Goal: Task Accomplishment & Management: Manage account settings

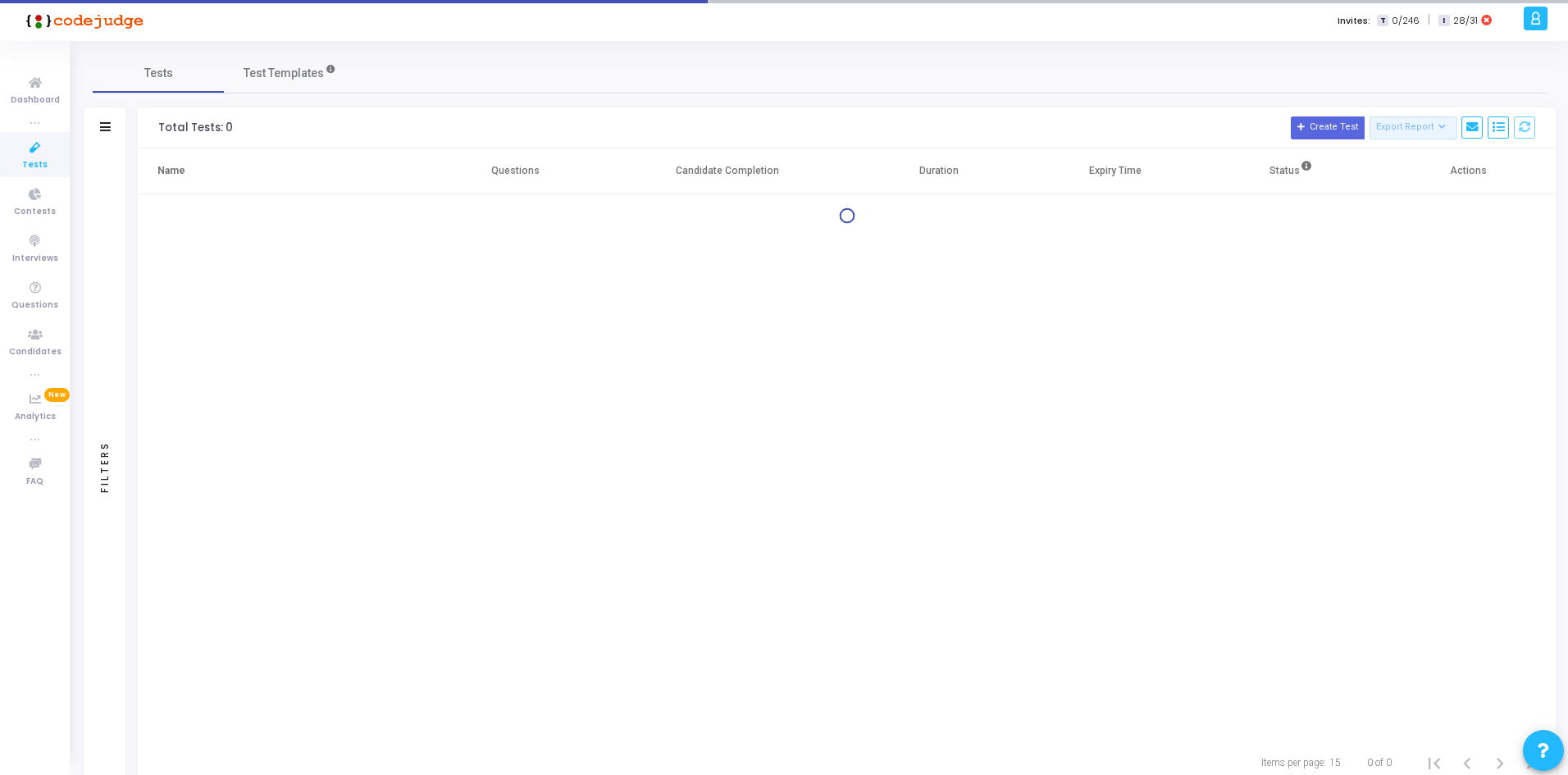
click at [100, 111] on div "Filters" at bounding box center [104, 127] width 41 height 41
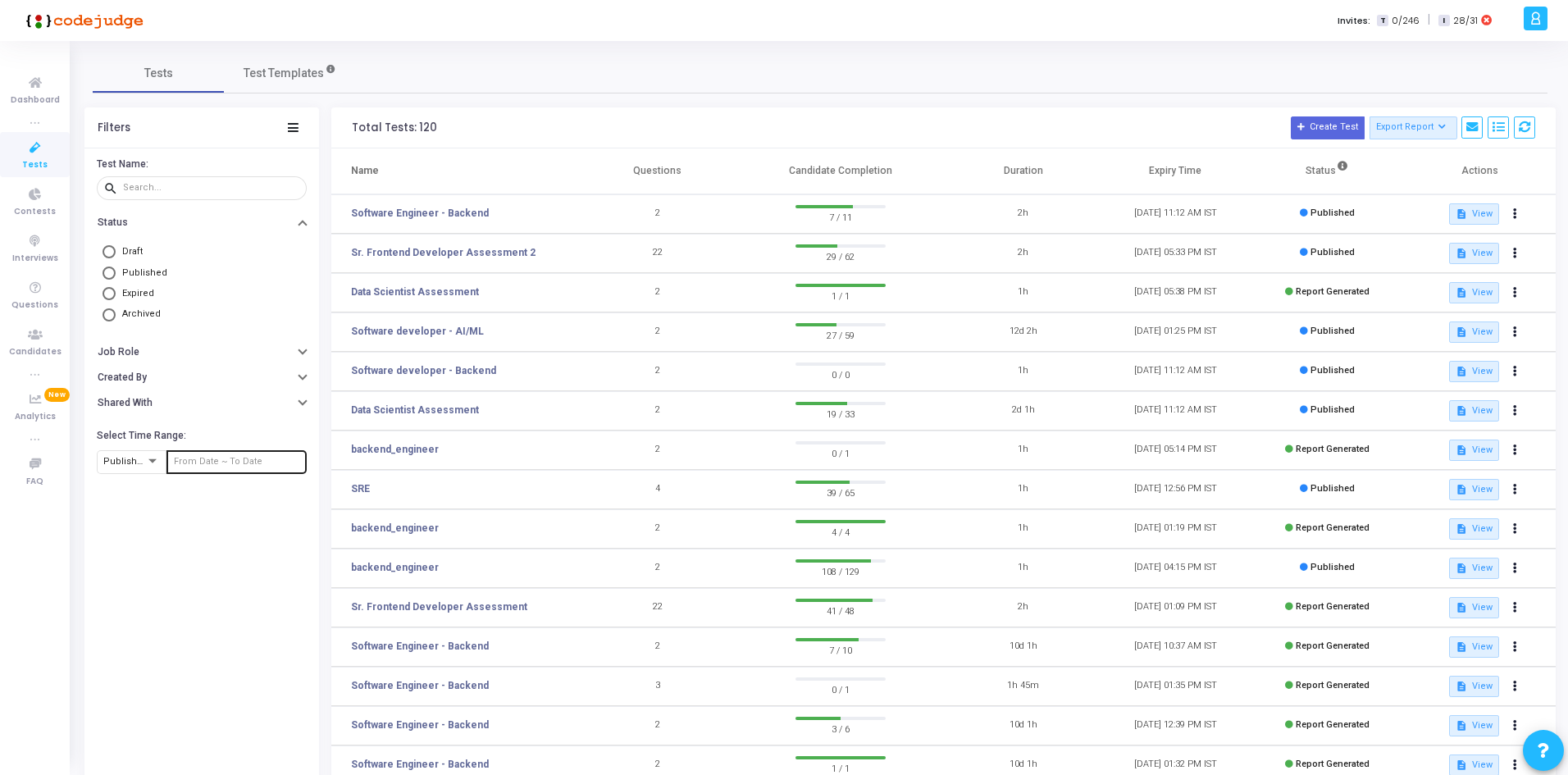
click at [170, 454] on div at bounding box center [236, 461] width 140 height 27
click at [137, 463] on span "Published At" at bounding box center [131, 462] width 56 height 11
click at [241, 500] on div at bounding box center [784, 388] width 1568 height 775
click at [199, 466] on input "text" at bounding box center [237, 461] width 126 height 10
click at [236, 565] on span "12" at bounding box center [234, 568] width 20 height 20
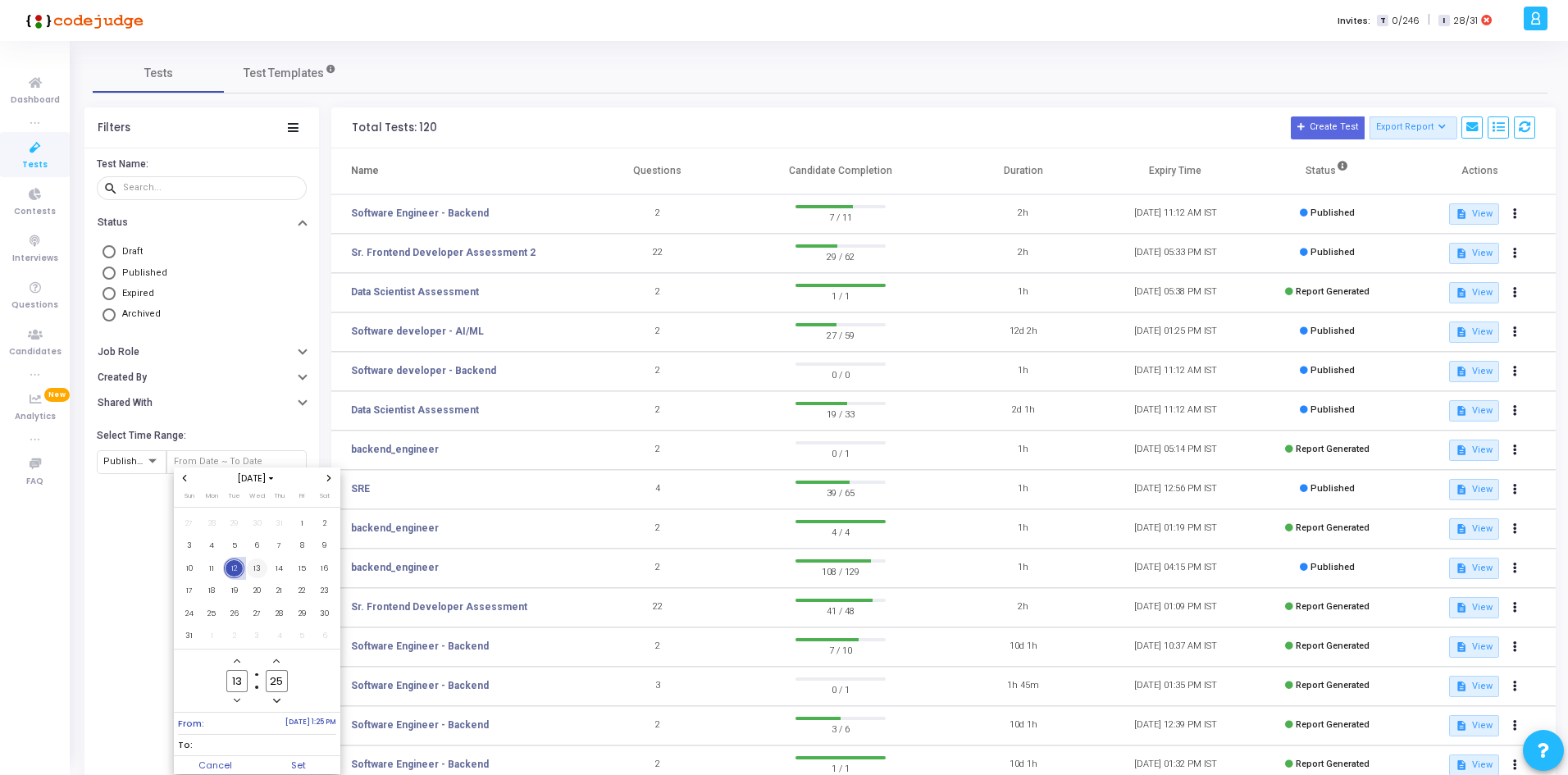
click at [255, 565] on span "13" at bounding box center [257, 568] width 20 height 20
click at [289, 770] on span "Set" at bounding box center [298, 765] width 83 height 18
type input "[DATE] 1:25 PM - [DATE] 1:25 PM"
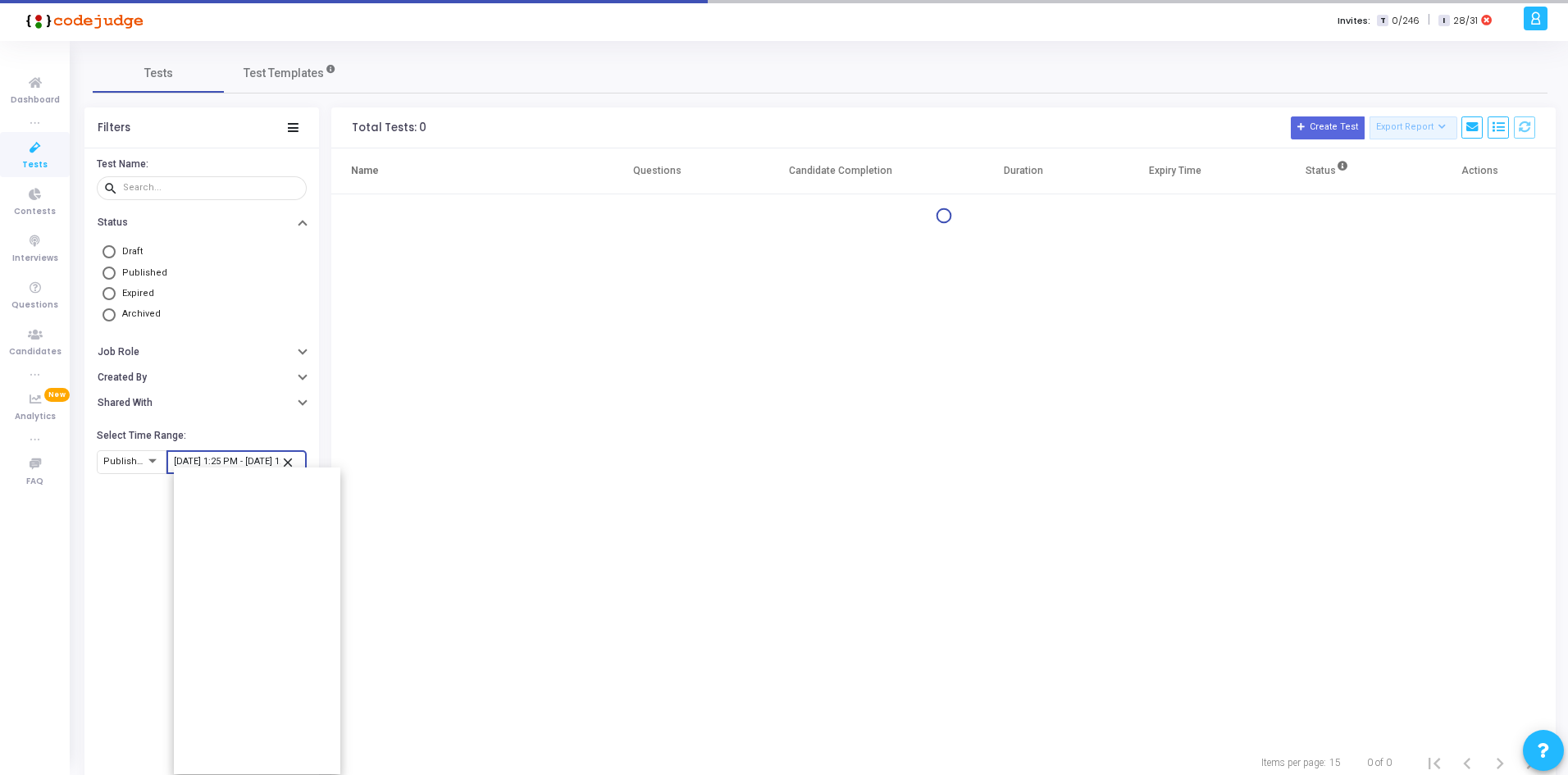
scroll to position [0, 41]
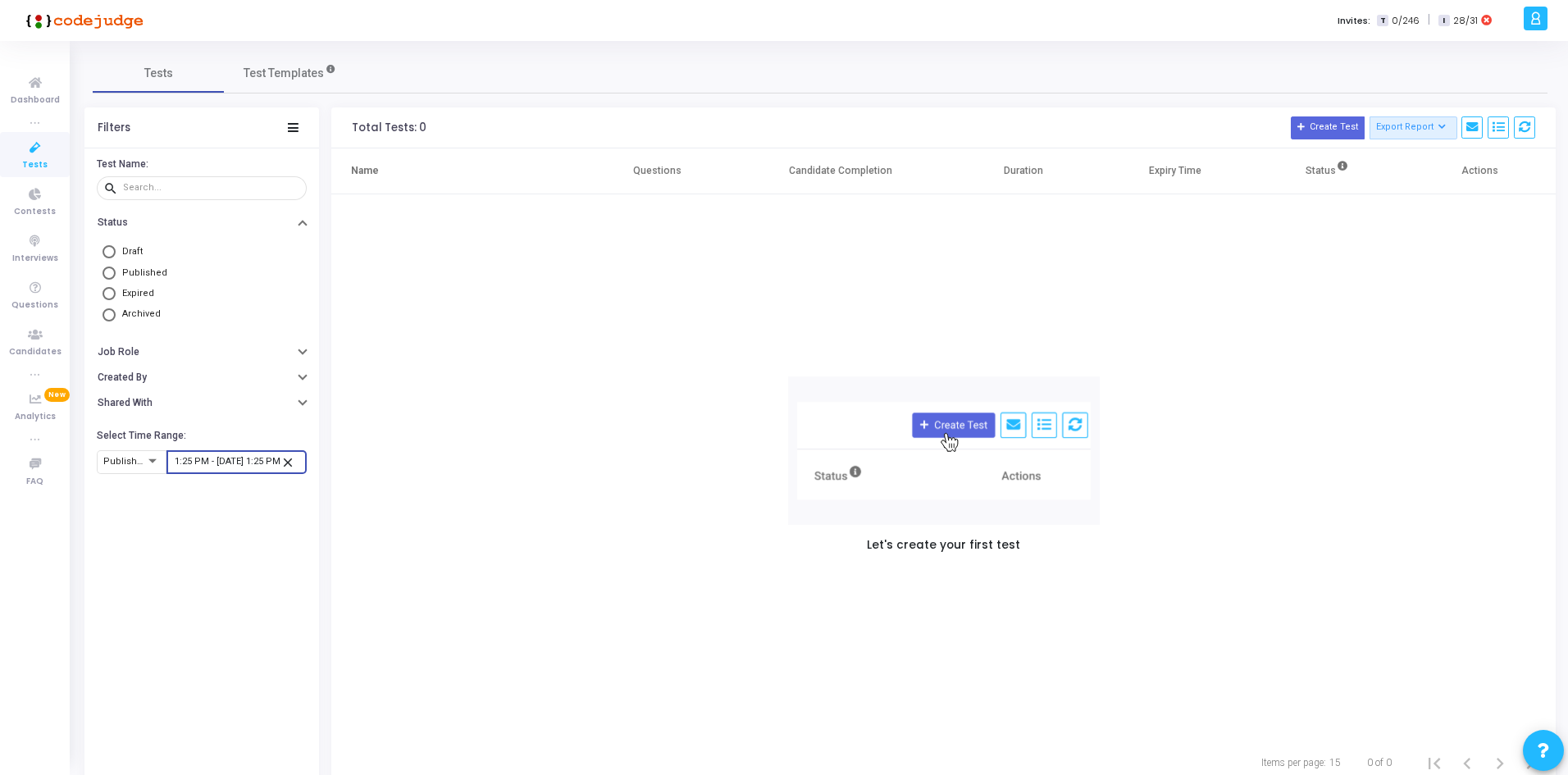
click at [284, 461] on mat-icon "close" at bounding box center [290, 462] width 19 height 15
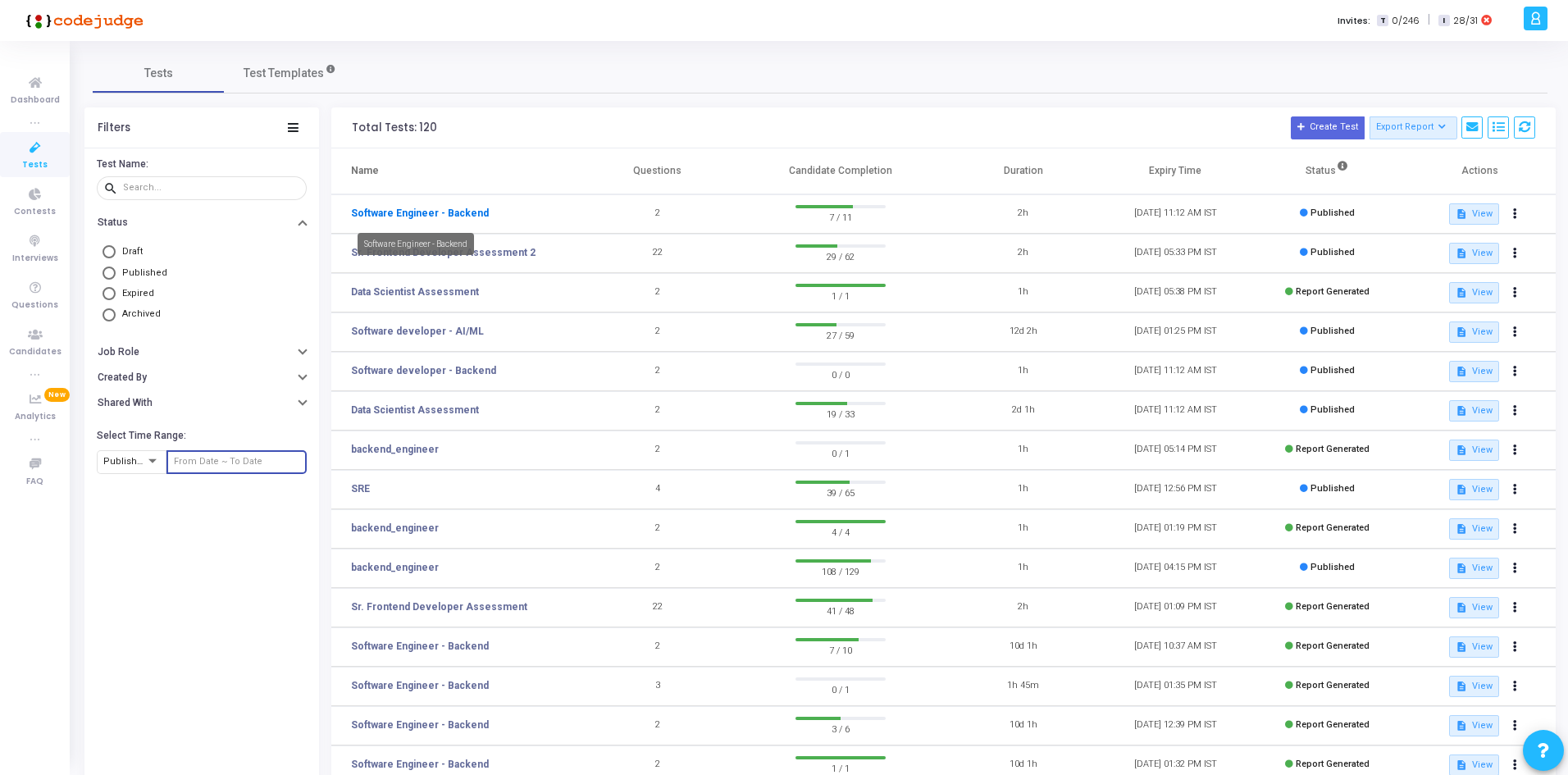
click at [464, 213] on link "Software Engineer - Backend" at bounding box center [420, 213] width 137 height 15
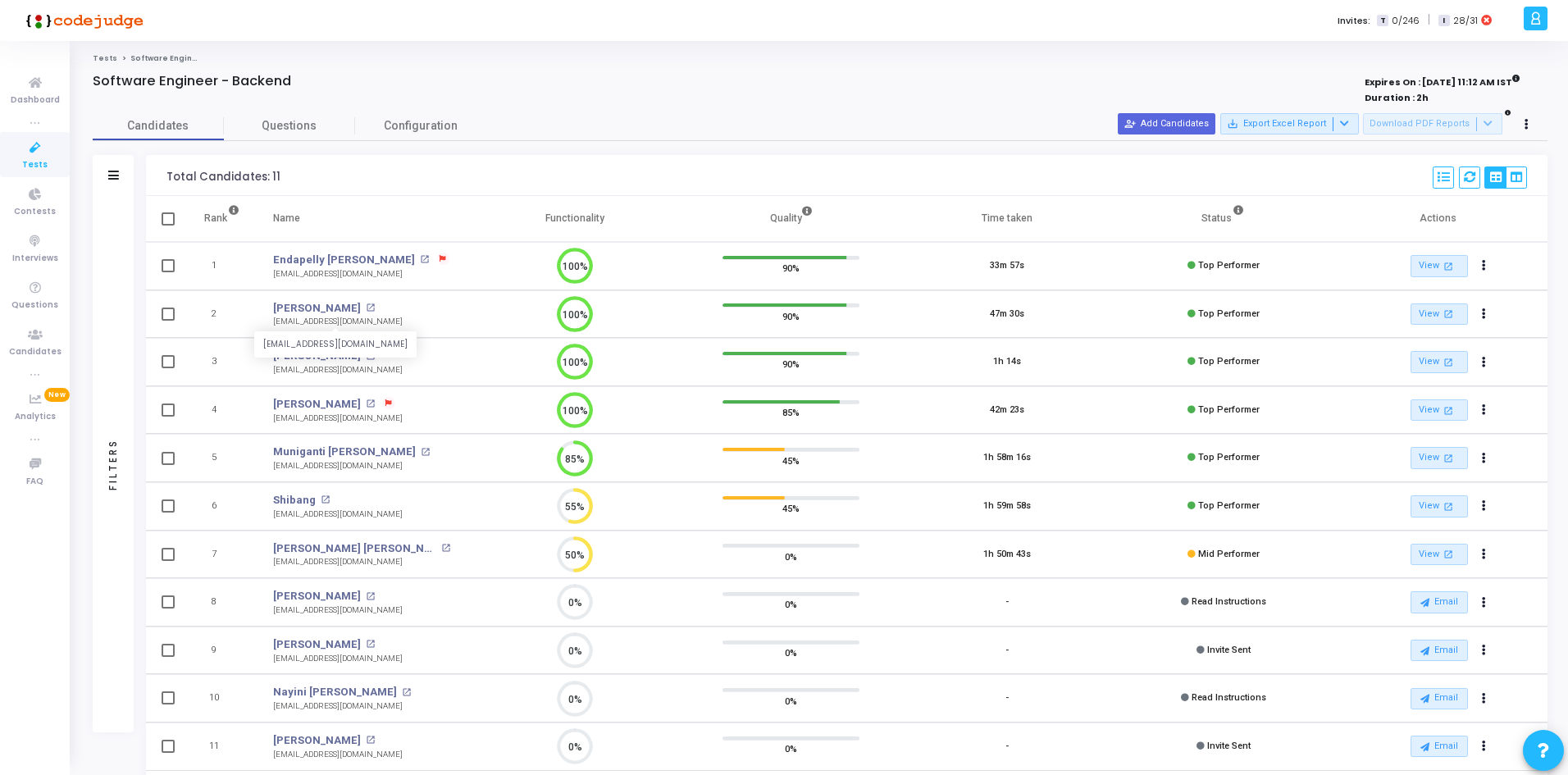
drag, startPoint x: 361, startPoint y: 313, endPoint x: 274, endPoint y: 321, distance: 87.4
click at [274, 321] on td "[PERSON_NAME] open_in_new [EMAIL_ADDRESS][DOMAIN_NAME] [EMAIL_ADDRESS][DOMAIN_N…" at bounding box center [361, 314] width 210 height 49
click at [274, 321] on div "[EMAIL_ADDRESS][DOMAIN_NAME]" at bounding box center [337, 322] width 129 height 12
